Goal: Information Seeking & Learning: Learn about a topic

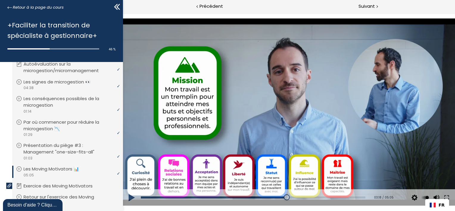
scroll to position [208, 0]
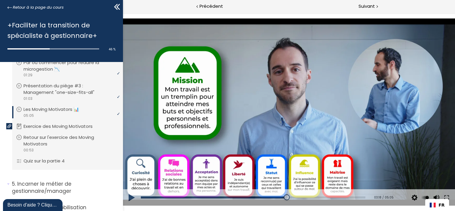
click at [130, 196] on button at bounding box center [132, 197] width 18 height 17
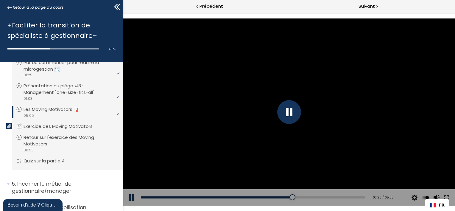
click at [130, 198] on button at bounding box center [132, 197] width 18 height 17
click at [130, 197] on button at bounding box center [132, 197] width 18 height 17
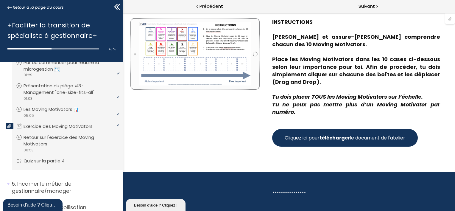
scroll to position [45, 0]
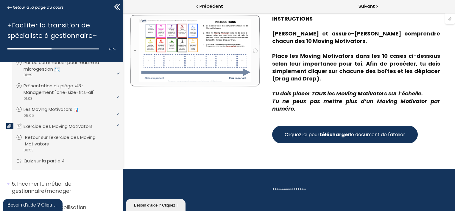
click at [76, 138] on p "Retour sur l'exercice des Moving Motivators" at bounding box center [72, 140] width 94 height 13
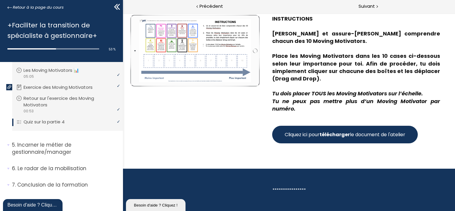
scroll to position [248, 0]
click at [62, 146] on p "Incarner le métier de gestionnaire/manager" at bounding box center [65, 148] width 107 height 15
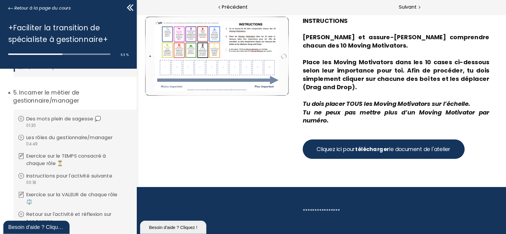
scroll to position [279, 0]
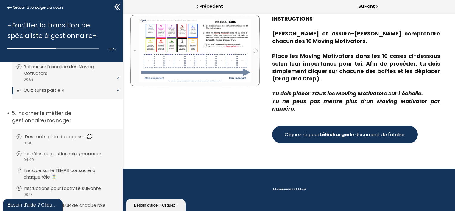
click at [48, 140] on p "Des mots plein de sagesse 💭" at bounding box center [63, 136] width 76 height 7
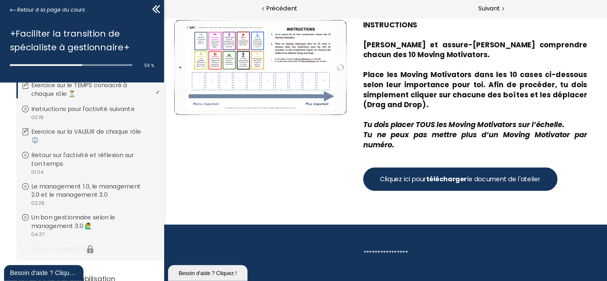
scroll to position [351, 0]
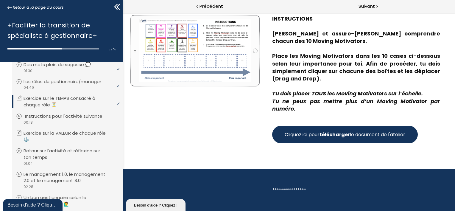
click at [71, 119] on p "Instructions pour l'activité suivante" at bounding box center [68, 116] width 86 height 7
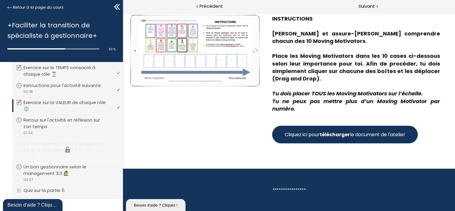
scroll to position [381, 0]
click at [71, 125] on p "Retour sur l'activité et réflexion sur ton temps" at bounding box center [72, 124] width 94 height 13
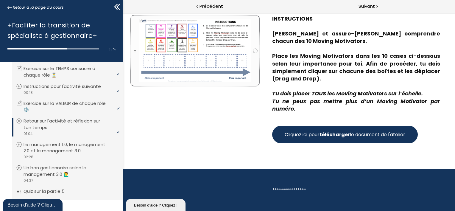
scroll to position [429, 0]
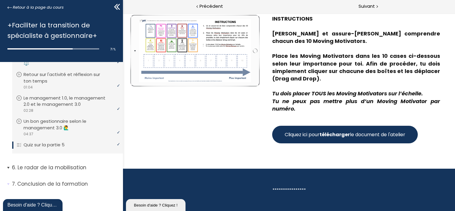
click at [78, 165] on p "Le radar de la mobilisation" at bounding box center [65, 167] width 107 height 7
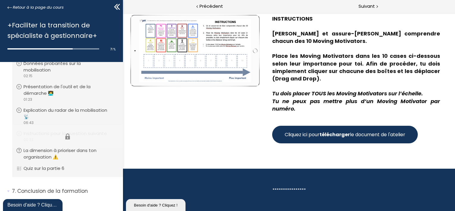
scroll to position [521, 0]
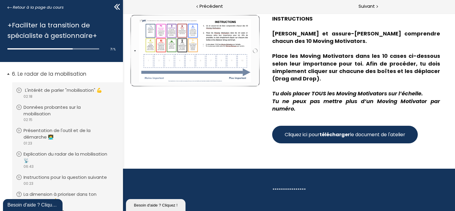
click at [79, 95] on div "video 02:18" at bounding box center [67, 97] width 102 height 6
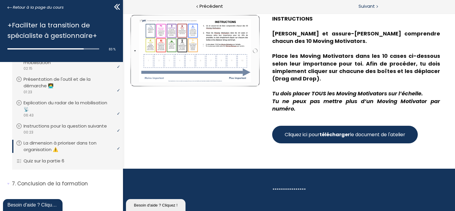
click at [363, 8] on span "Suivant" at bounding box center [367, 6] width 16 height 7
click at [63, 180] on p "Conclusion de la formation" at bounding box center [65, 183] width 107 height 7
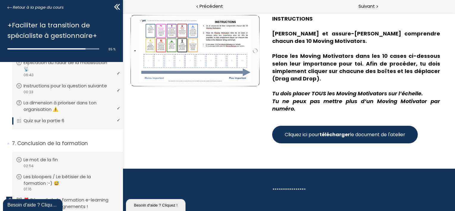
scroll to position [642, 0]
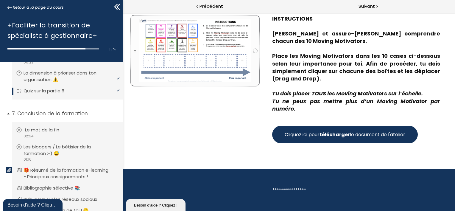
click at [60, 139] on div "video 02:54" at bounding box center [67, 136] width 102 height 6
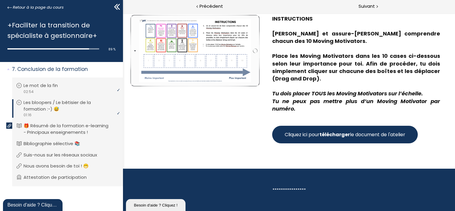
scroll to position [702, 0]
click at [81, 124] on p "🎁 Résumé de la formation e-learning - Principaux enseignements !" at bounding box center [72, 128] width 94 height 13
click at [450, 20] on div at bounding box center [450, 18] width 10 height 11
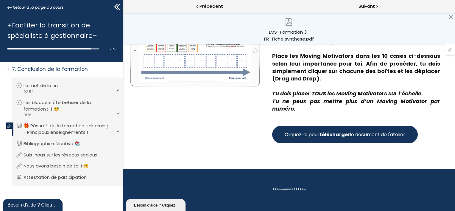
click at [300, 38] on div "LMS_Formation 3-FR_Fiche synthese.pdf" at bounding box center [289, 35] width 51 height 12
click at [61, 143] on p "Bibliographie sélective 📚" at bounding box center [58, 143] width 66 height 7
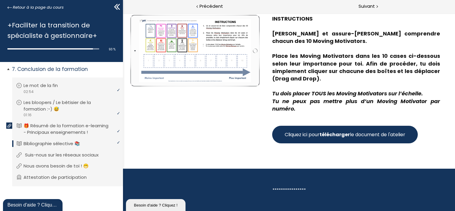
click at [70, 155] on p "Suis-nous sur les réseaux sociaux" at bounding box center [66, 155] width 82 height 7
click at [57, 166] on p "Nous avons besoin de toi ! 😁" at bounding box center [62, 166] width 74 height 7
click at [46, 177] on p "Attestation de participation" at bounding box center [61, 177] width 72 height 7
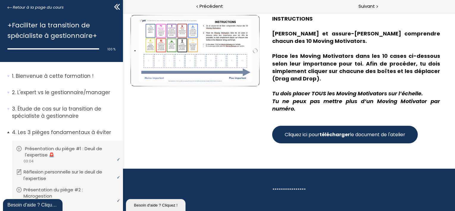
scroll to position [30, 0]
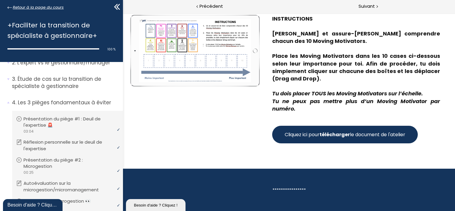
click at [27, 7] on span "Retour à la page du cours" at bounding box center [38, 7] width 51 height 7
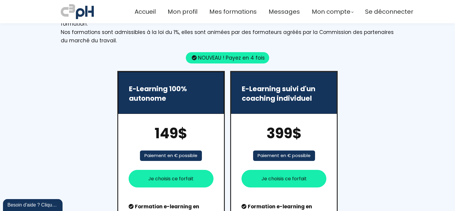
scroll to position [715, 0]
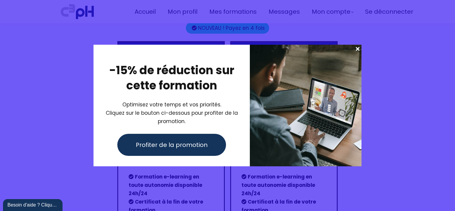
click at [356, 50] on span at bounding box center [358, 49] width 8 height 8
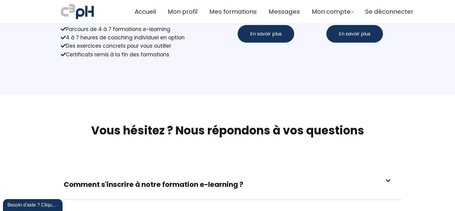
scroll to position [1459, 0]
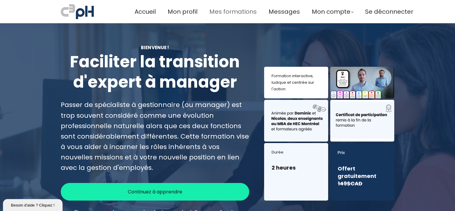
click at [235, 13] on span "Mes formations" at bounding box center [232, 12] width 47 height 10
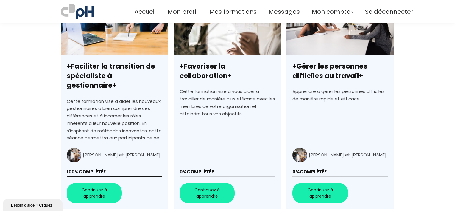
scroll to position [208, 0]
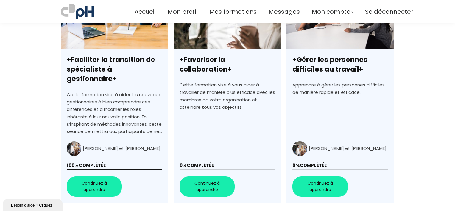
click at [224, 82] on link "+Favoriser la collaboration+" at bounding box center [228, 95] width 108 height 214
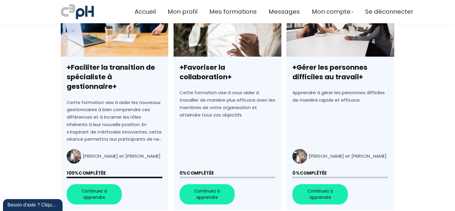
click at [322, 108] on link "+Gérer les personnes difficiles au travail+" at bounding box center [340, 103] width 108 height 214
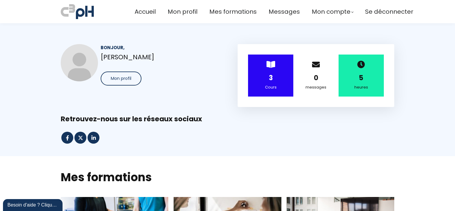
click at [360, 77] on strong "5" at bounding box center [361, 77] width 4 height 9
drag, startPoint x: 361, startPoint y: 77, endPoint x: 410, endPoint y: 75, distance: 48.9
click at [410, 75] on section "Bonjour, Éric Gagnon Mon profil > 3 Cours 0 messages 5 heures" at bounding box center [227, 89] width 455 height 133
click at [287, 13] on span "Messages" at bounding box center [284, 12] width 31 height 10
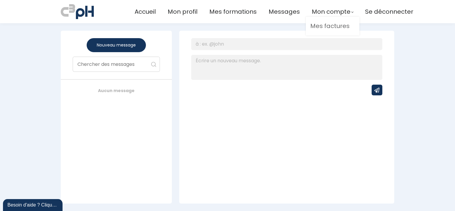
click at [330, 25] on link "Mes factures" at bounding box center [332, 26] width 45 height 10
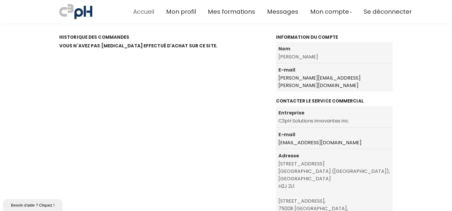
click at [141, 13] on span "Accueil" at bounding box center [143, 12] width 21 height 10
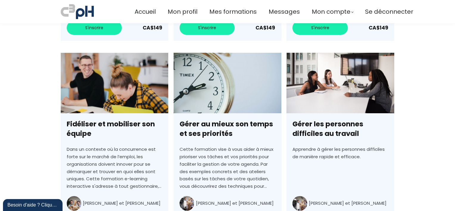
scroll to position [924, 0]
